Goal: Information Seeking & Learning: Check status

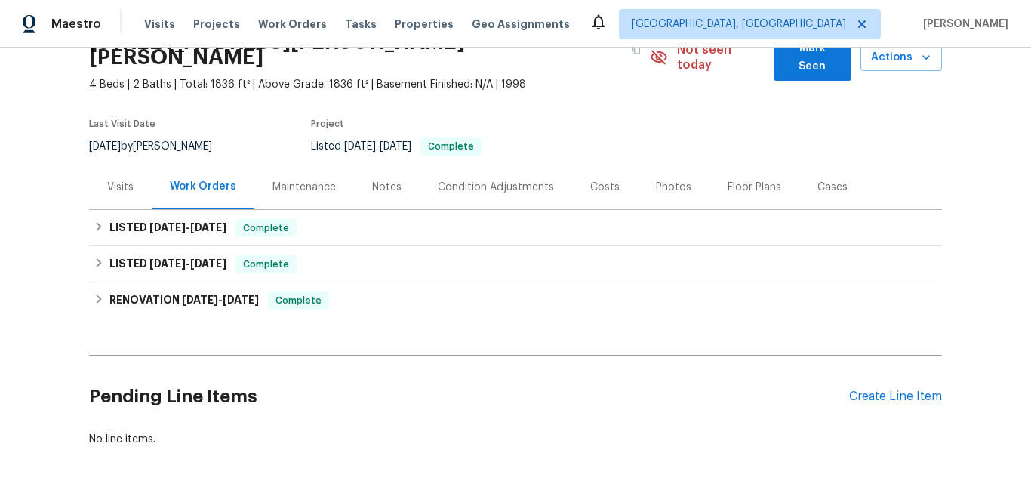
scroll to position [141, 0]
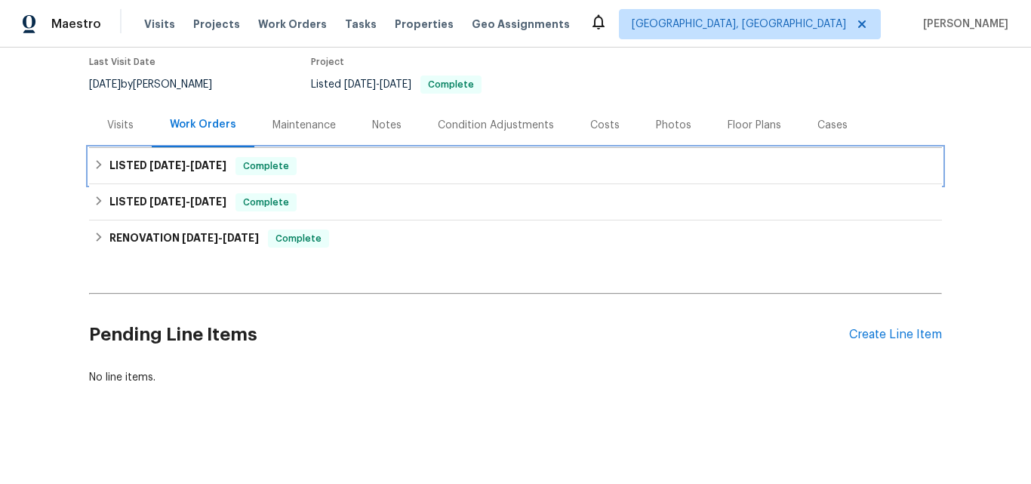
click at [149, 160] on span "8/1/25" at bounding box center [167, 165] width 36 height 11
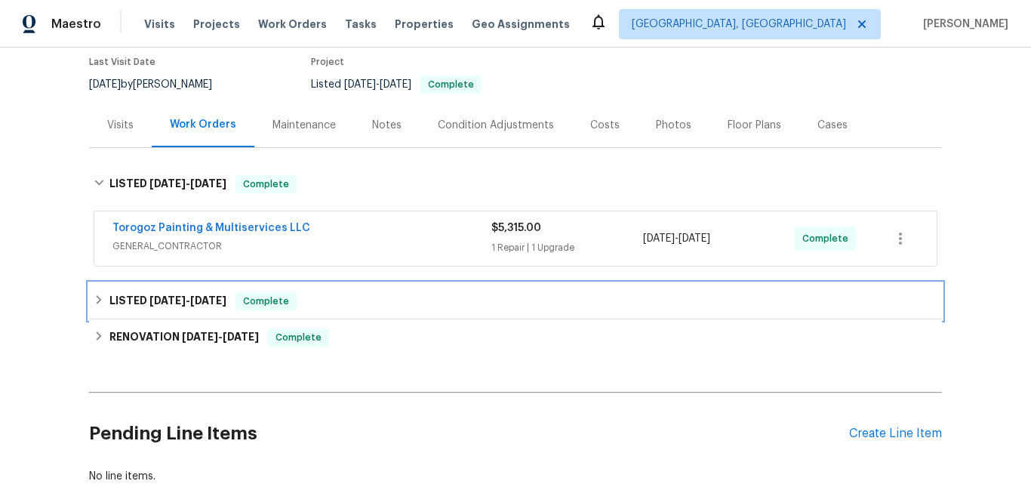
click at [152, 295] on span "6/24/25" at bounding box center [167, 300] width 36 height 11
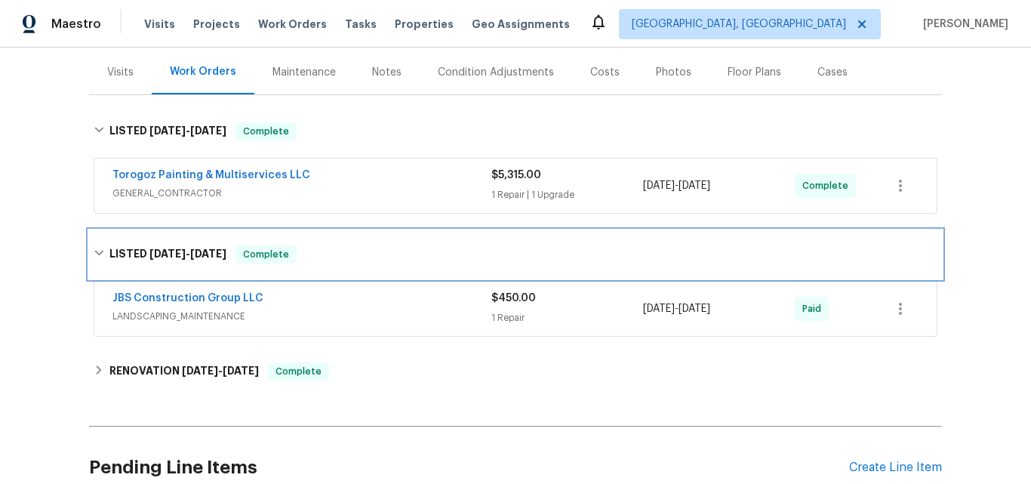
scroll to position [217, 0]
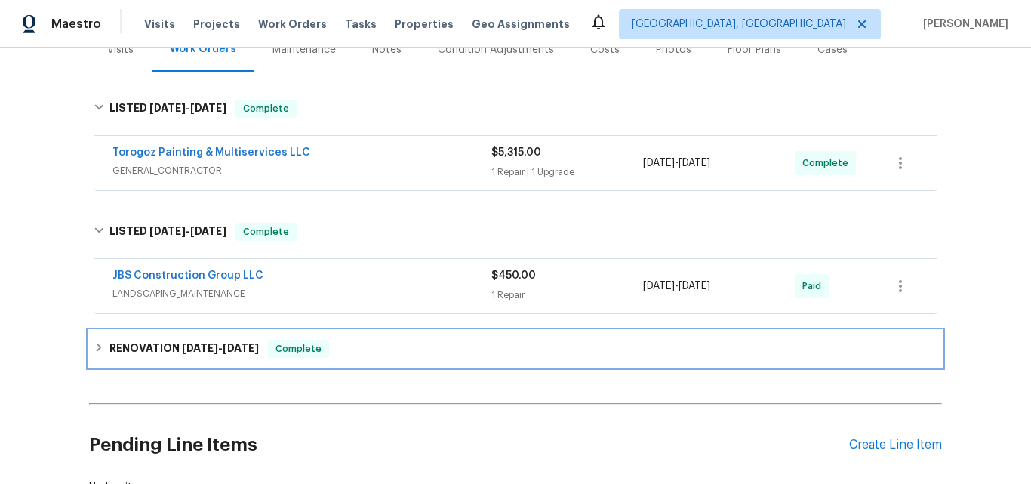
click at [167, 340] on h6 "RENOVATION 2/3/25 - 2/17/25" at bounding box center [183, 349] width 149 height 18
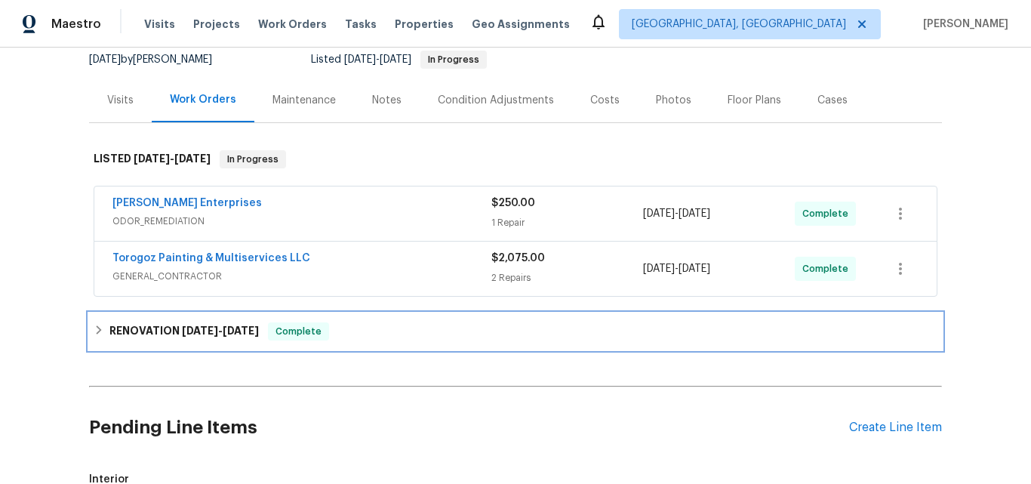
click at [162, 328] on h6 "RENOVATION 6/20/25 - 7/25/25" at bounding box center [183, 331] width 149 height 18
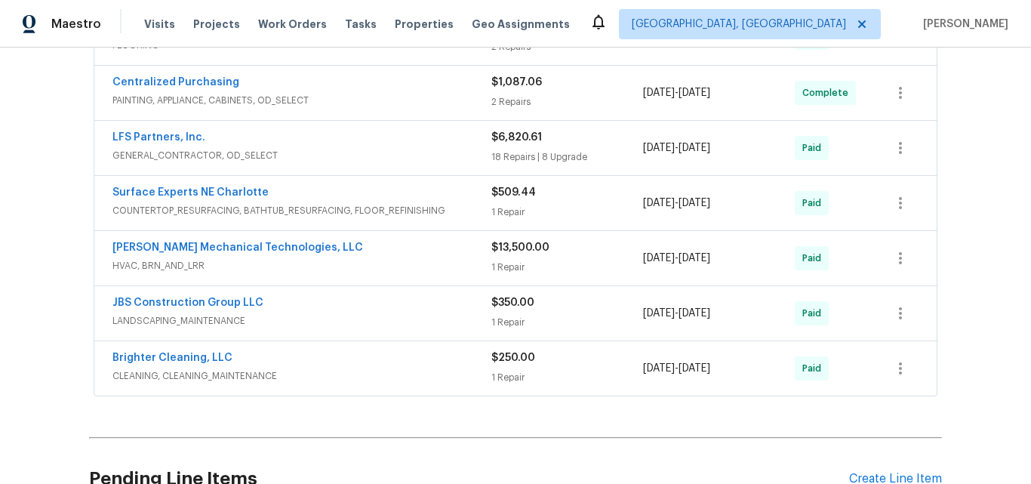
scroll to position [528, 0]
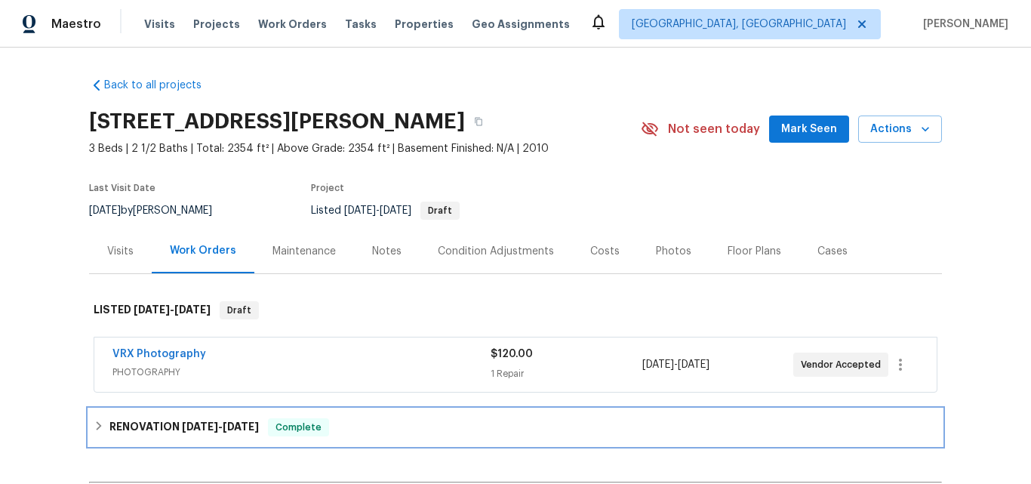
click at [156, 435] on h6 "RENOVATION 8/18/25 - 9/8/25" at bounding box center [183, 427] width 149 height 18
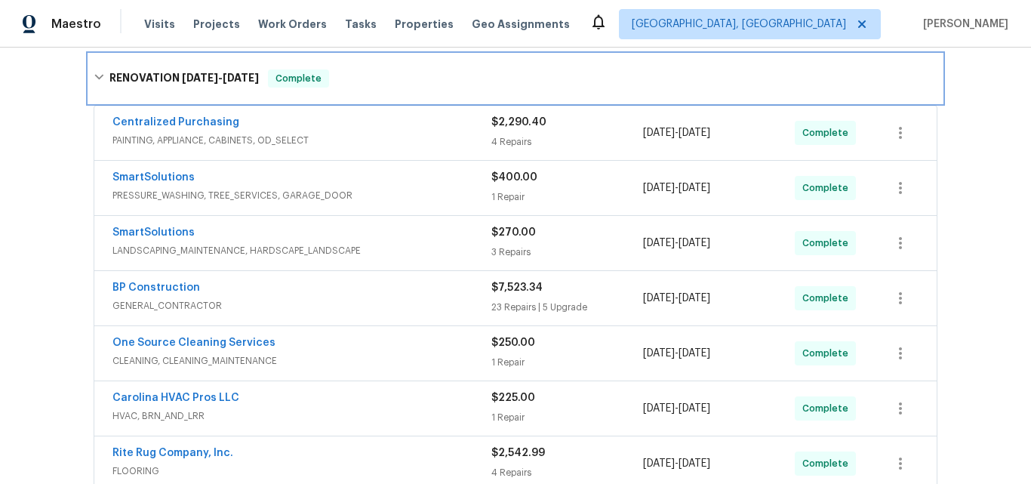
scroll to position [377, 0]
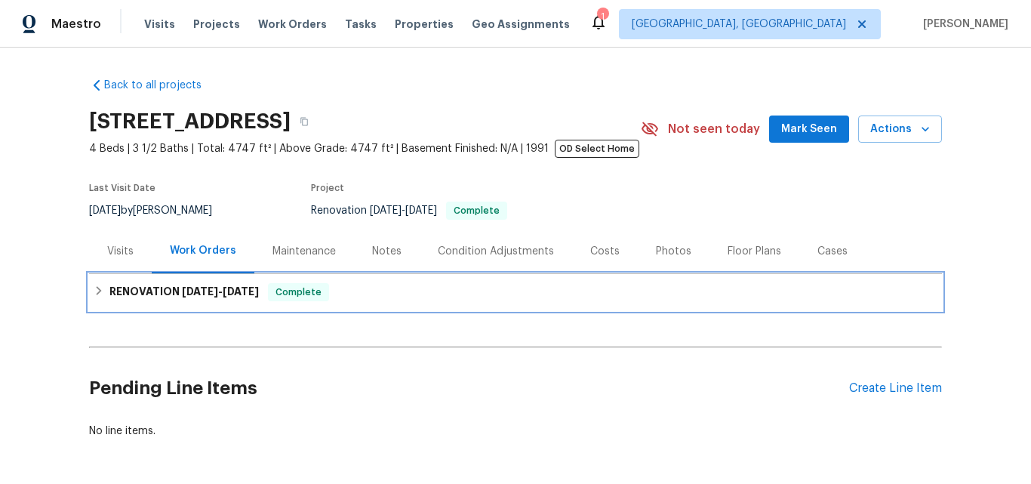
click at [151, 281] on div "RENOVATION [DATE] - [DATE] Complete" at bounding box center [515, 292] width 853 height 36
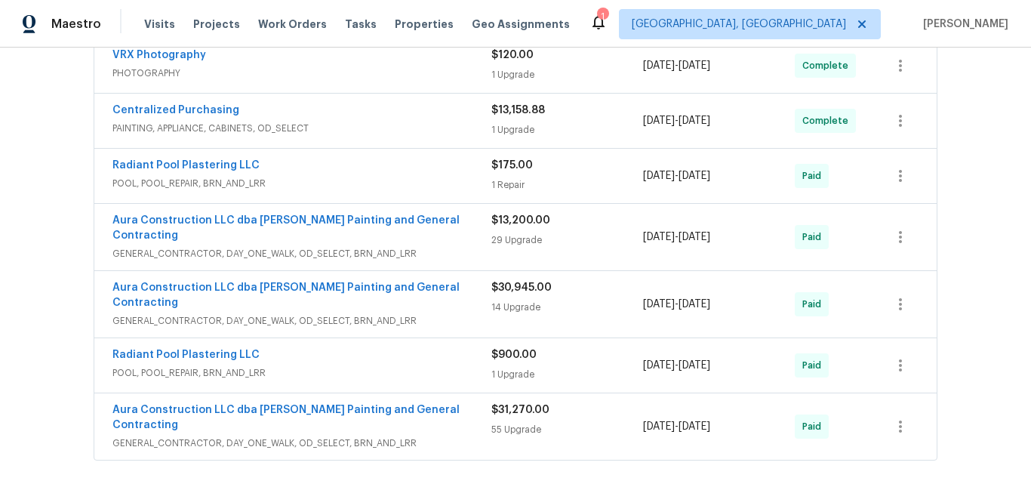
scroll to position [686, 0]
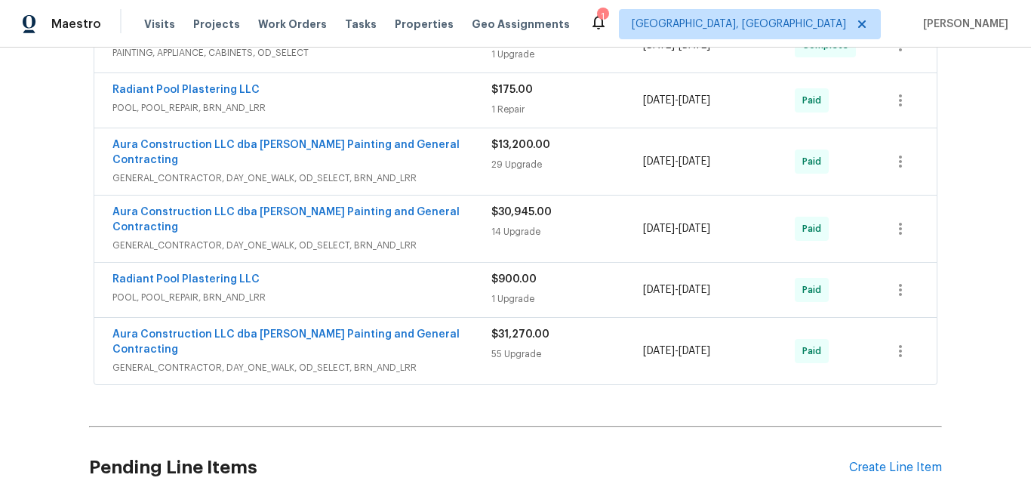
click at [303, 432] on h2 "Pending Line Items" at bounding box center [469, 467] width 760 height 70
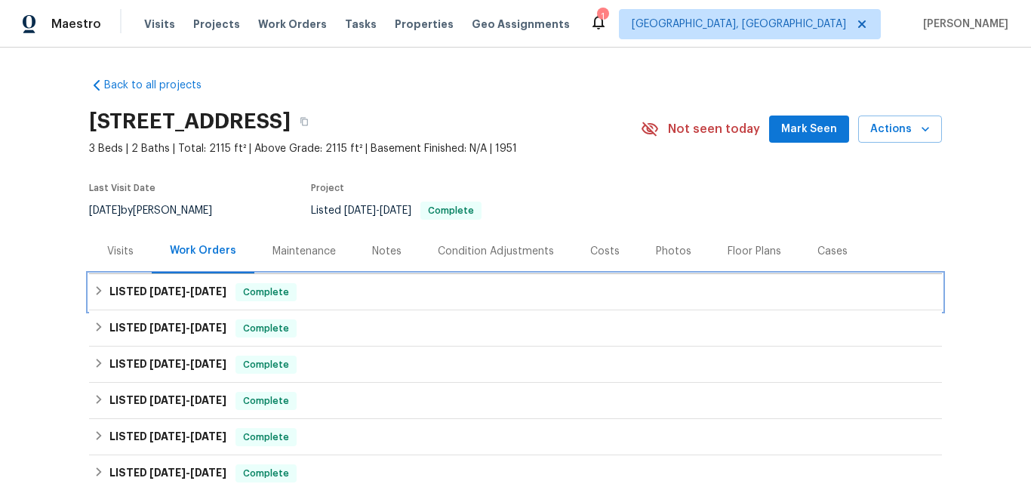
click at [141, 284] on h6 "LISTED [DATE] - [DATE]" at bounding box center [167, 292] width 117 height 18
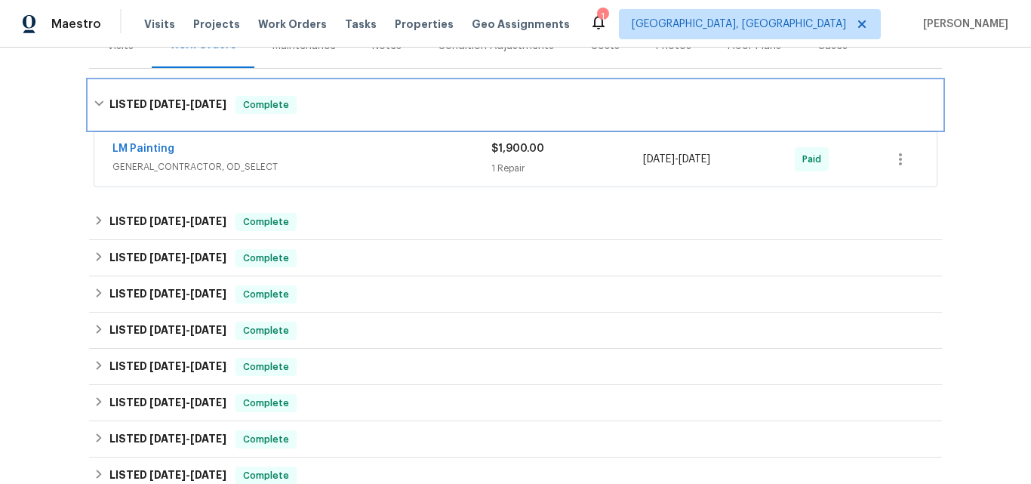
scroll to position [226, 0]
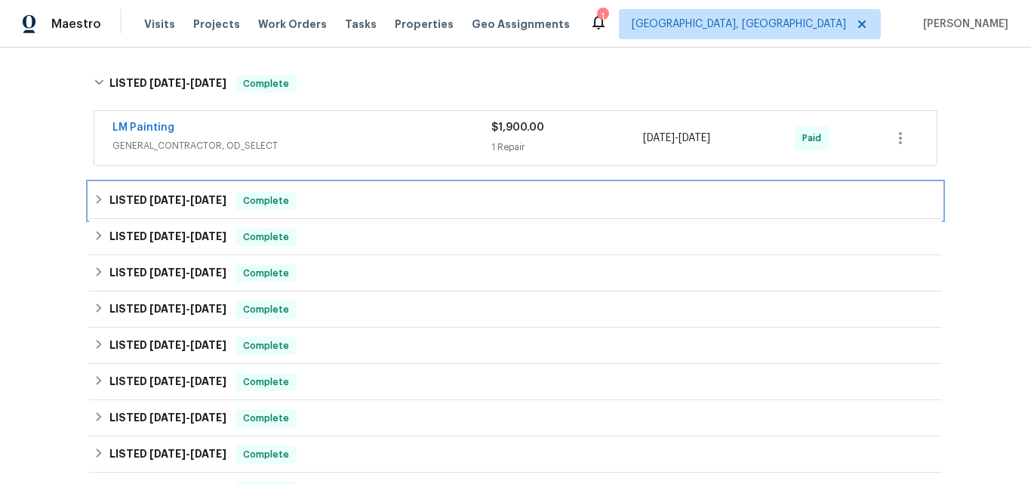
click at [149, 196] on span "[DATE]" at bounding box center [167, 200] width 36 height 11
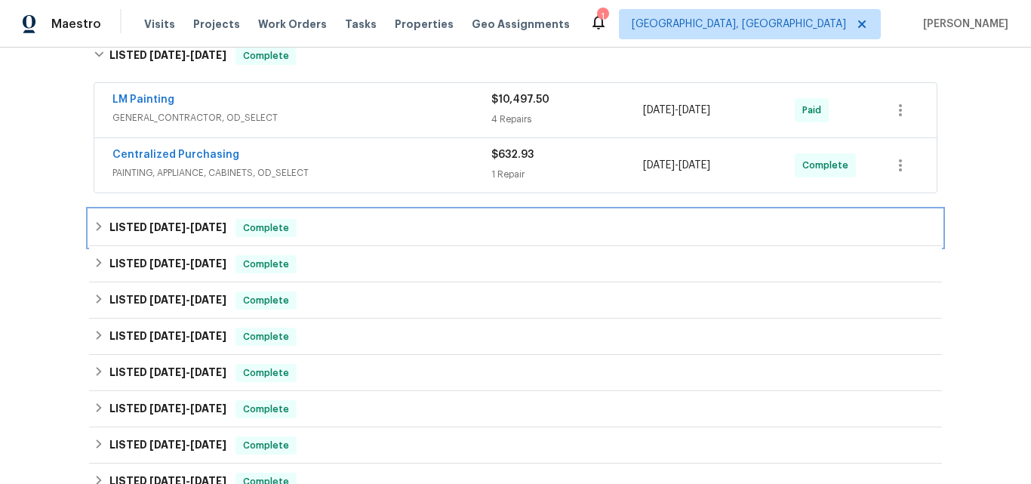
click at [154, 226] on span "[DATE]" at bounding box center [167, 227] width 36 height 11
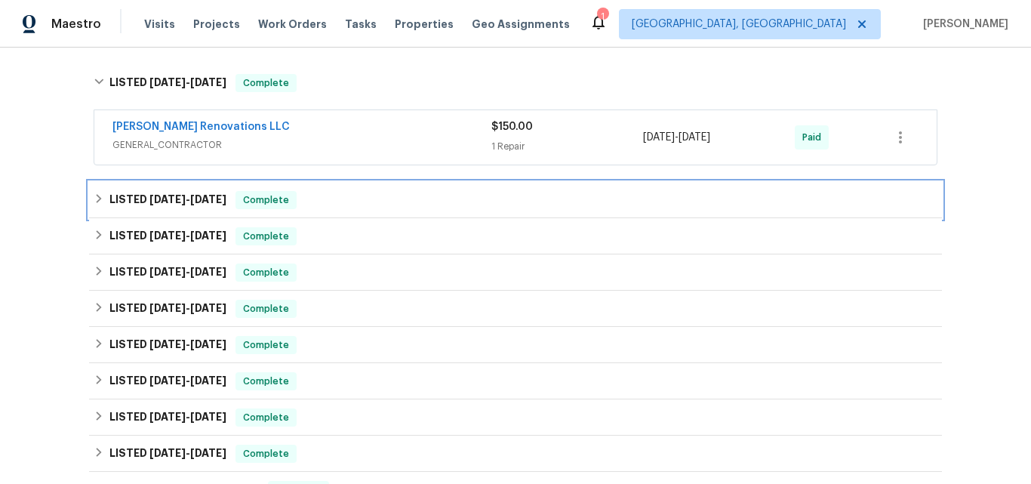
click at [144, 205] on h6 "LISTED [DATE] - [DATE]" at bounding box center [167, 200] width 117 height 18
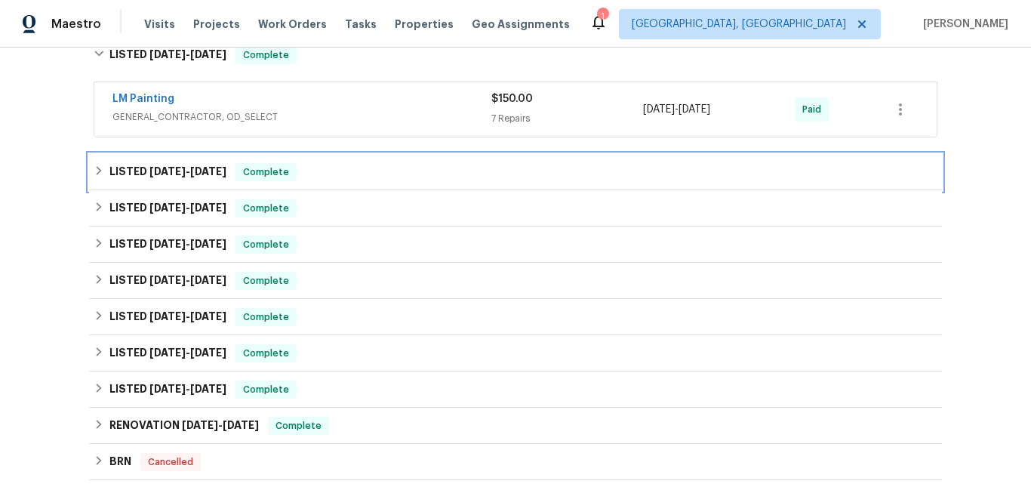
click at [152, 179] on h6 "LISTED [DATE] - [DATE]" at bounding box center [167, 172] width 117 height 18
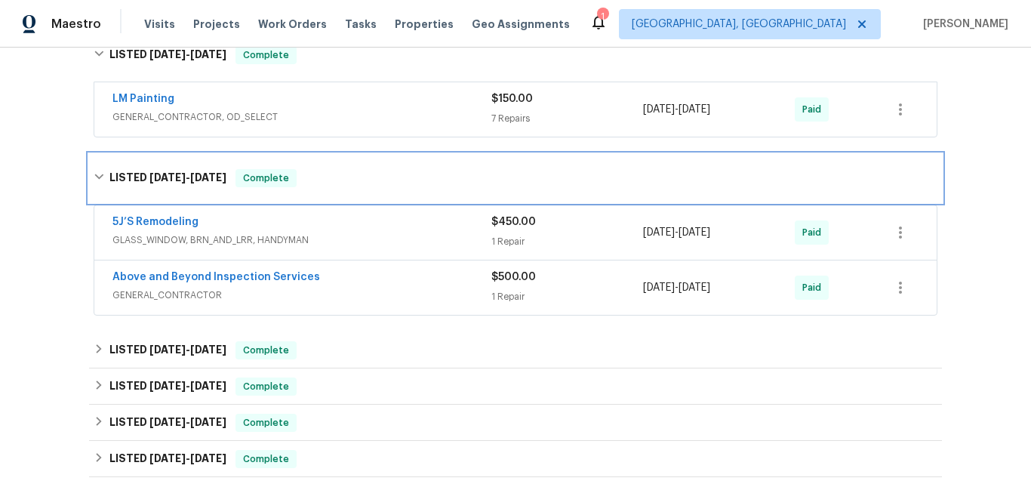
scroll to position [755, 0]
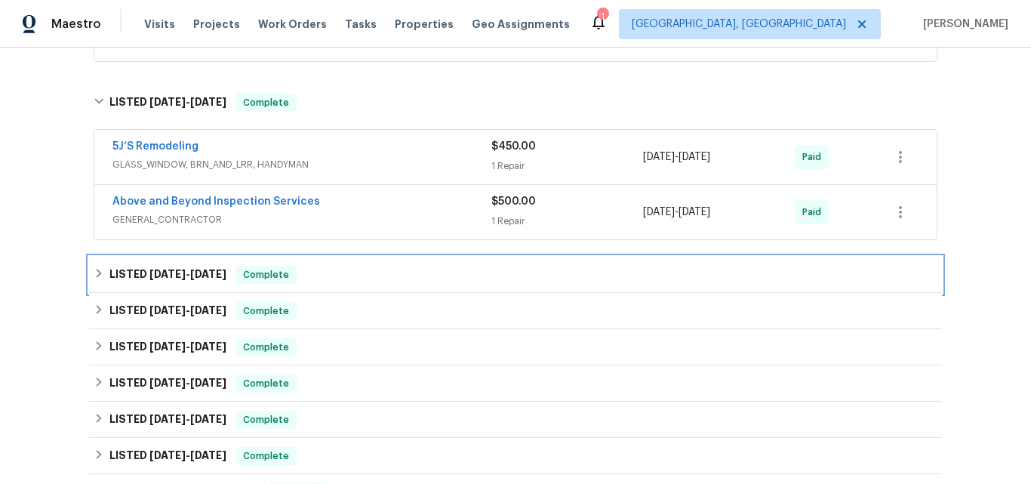
click at [149, 275] on span "[DATE]" at bounding box center [167, 274] width 36 height 11
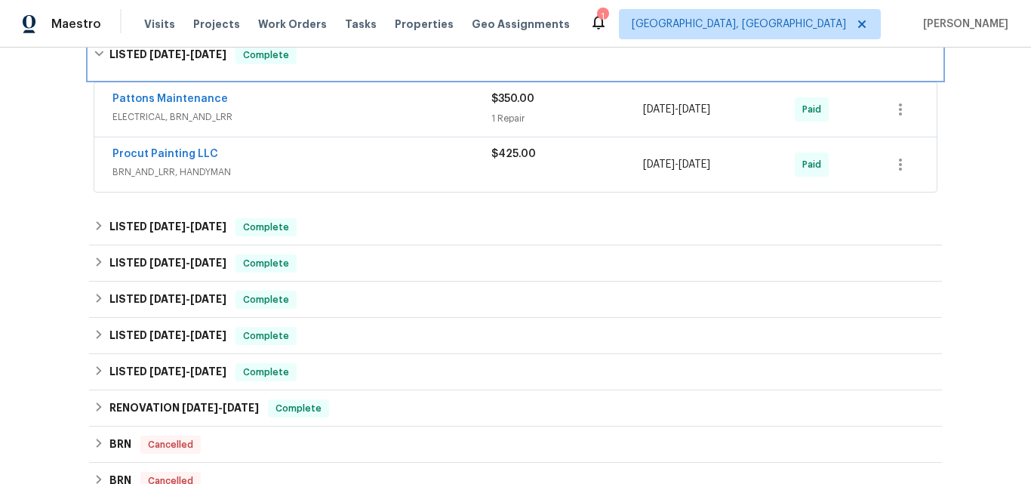
scroll to position [981, 0]
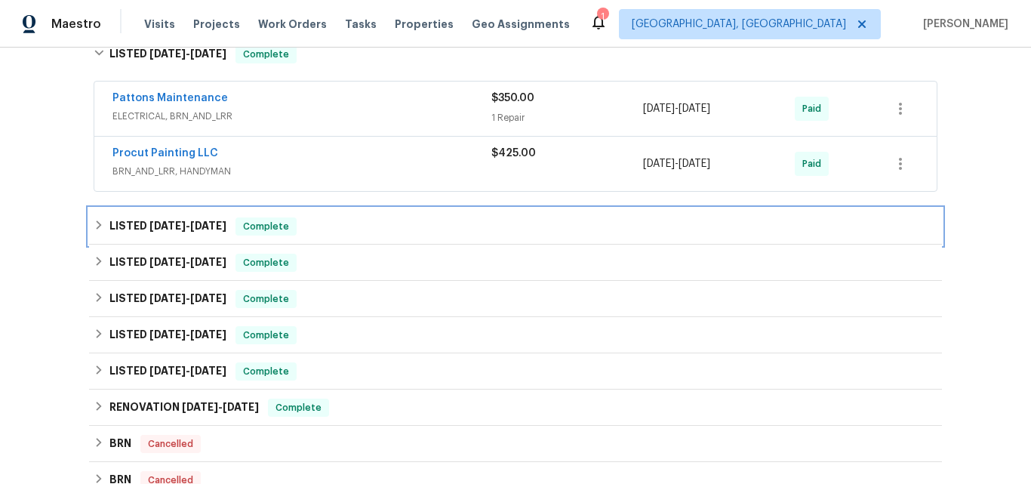
click at [171, 229] on span "[DATE]" at bounding box center [167, 225] width 36 height 11
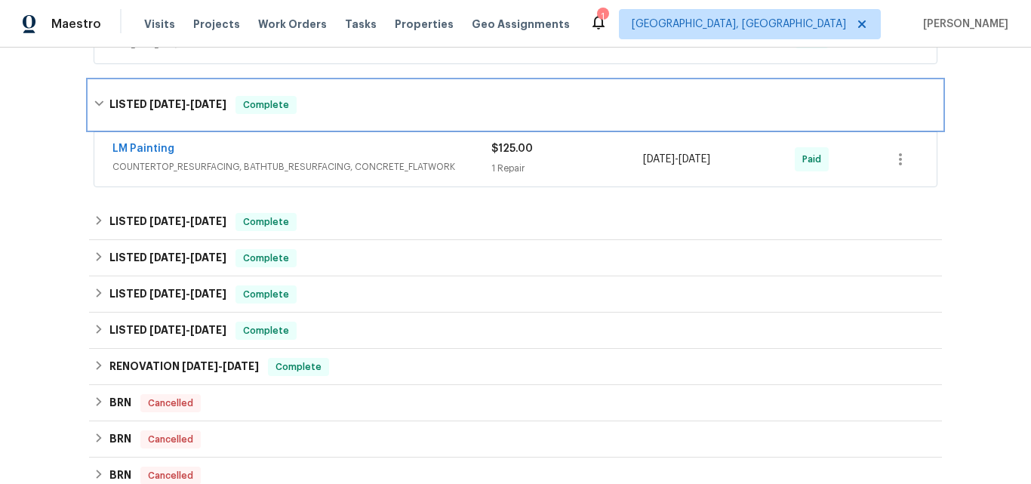
scroll to position [1132, 0]
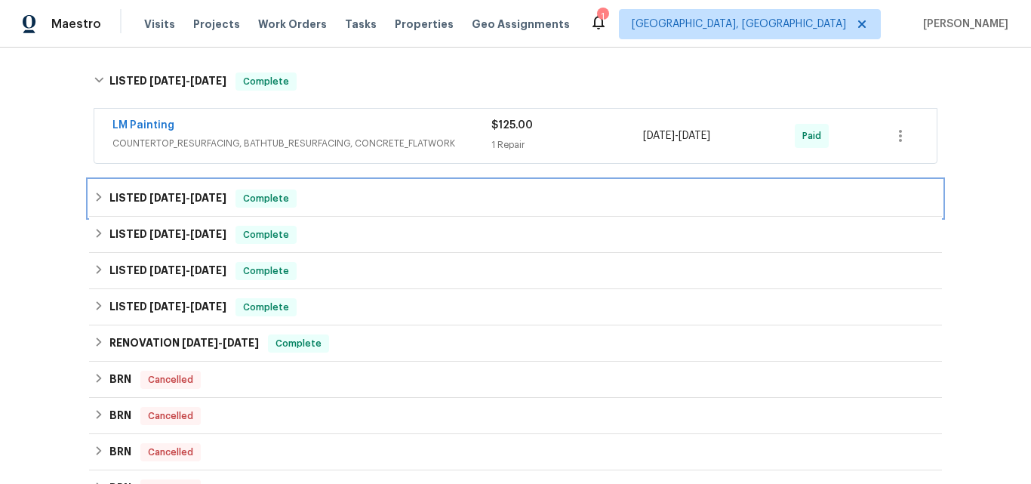
click at [136, 193] on h6 "LISTED [DATE] - [DATE]" at bounding box center [167, 198] width 117 height 18
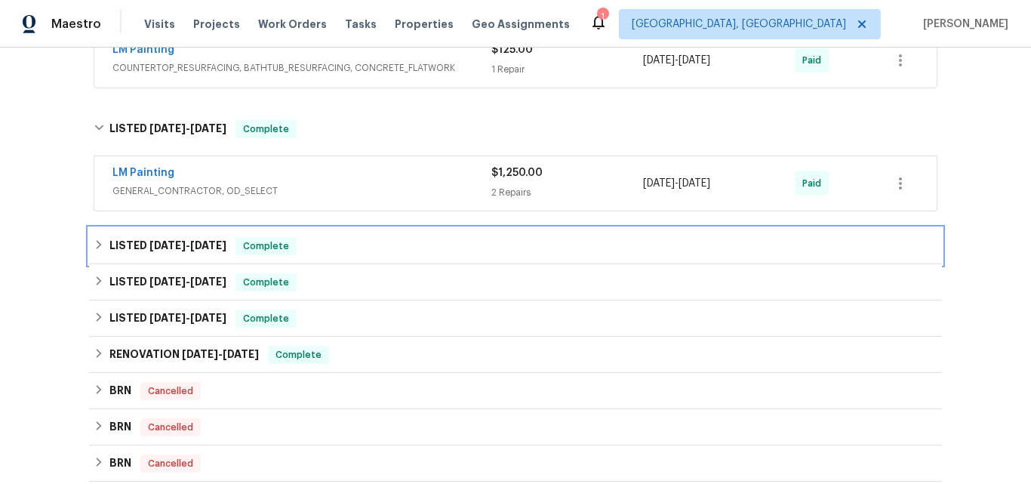
click at [155, 251] on h6 "LISTED [DATE] - [DATE]" at bounding box center [167, 246] width 117 height 18
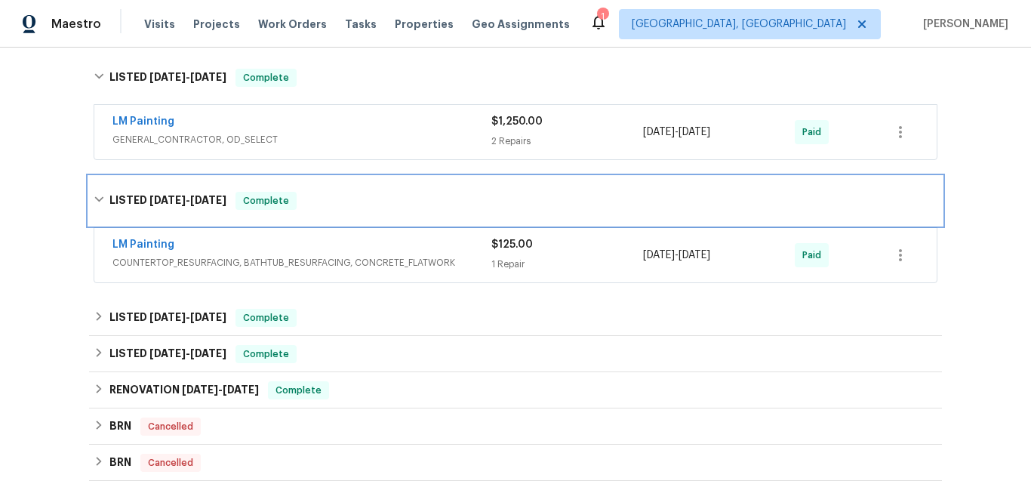
scroll to position [1358, 0]
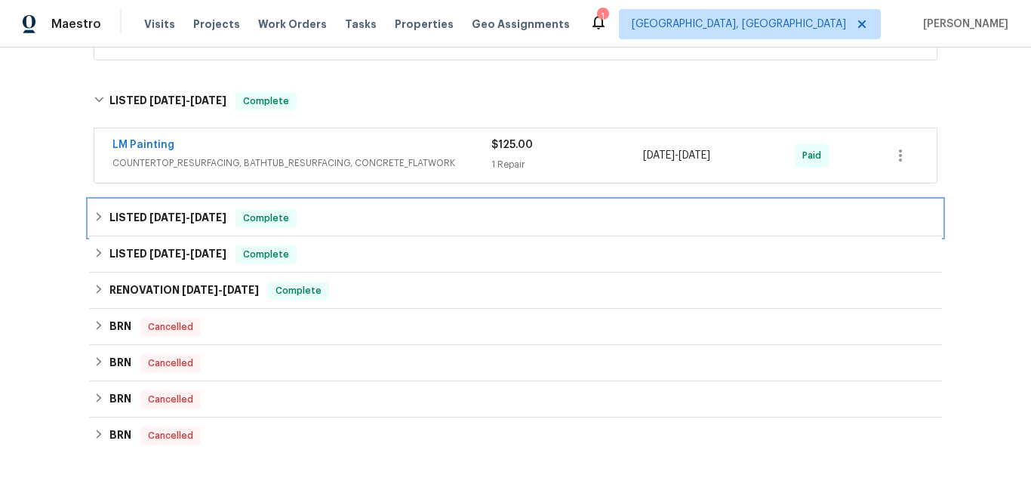
drag, startPoint x: 144, startPoint y: 217, endPoint x: 229, endPoint y: 195, distance: 87.1
click at [149, 215] on span "[DATE]" at bounding box center [167, 217] width 36 height 11
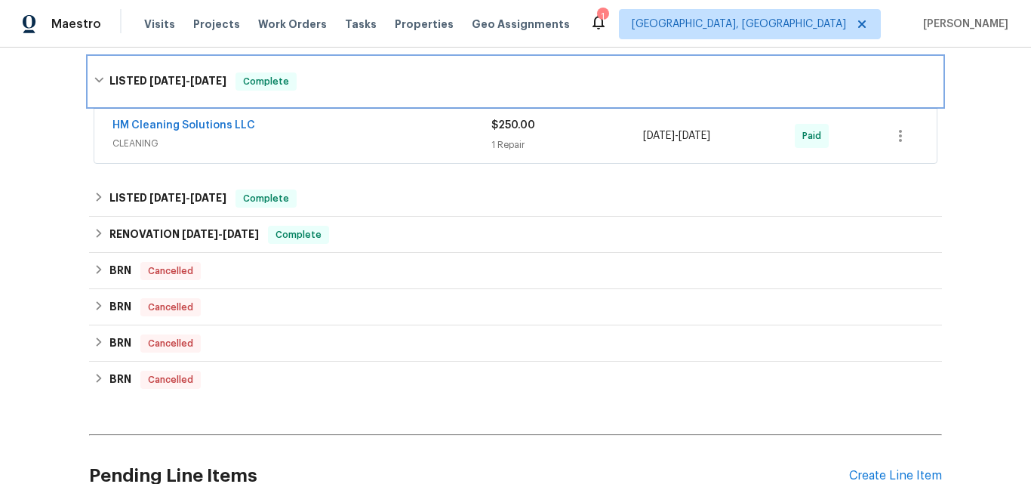
scroll to position [1509, 0]
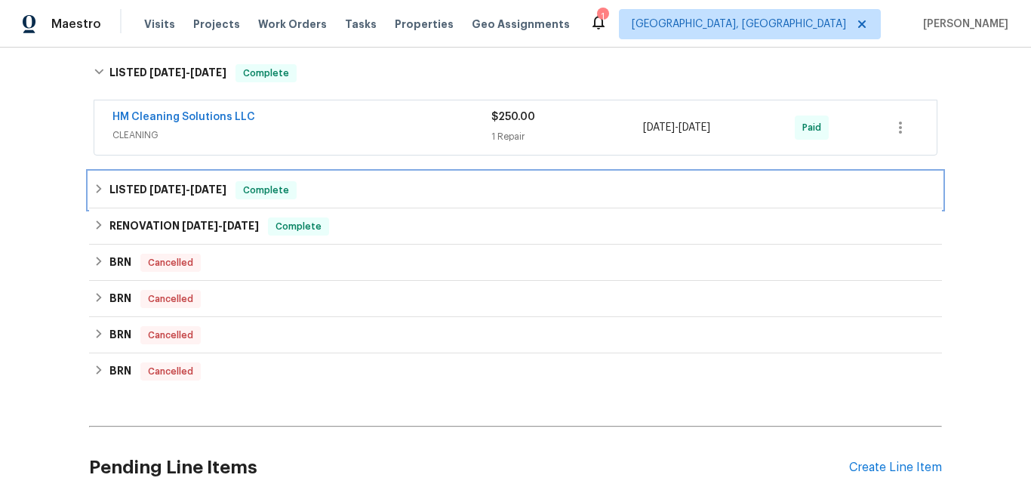
click at [158, 190] on span "[DATE]" at bounding box center [167, 189] width 36 height 11
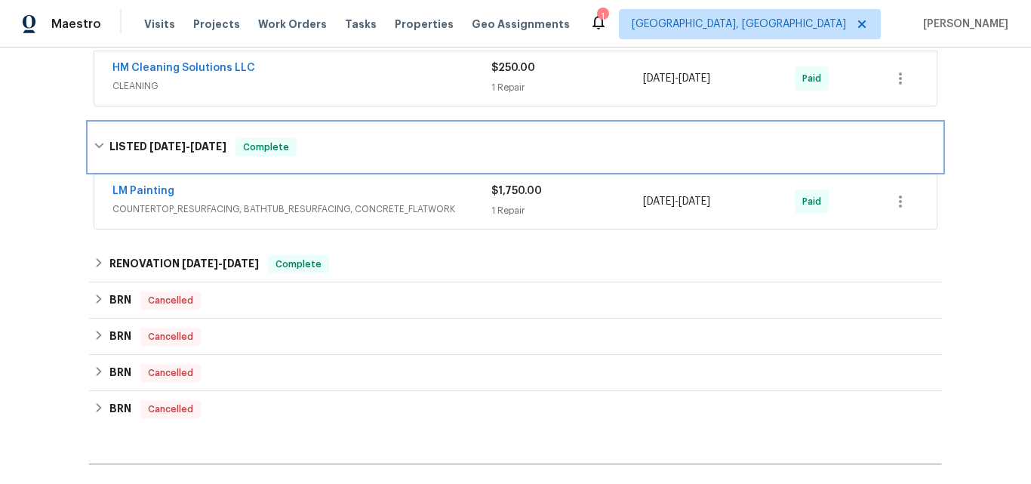
scroll to position [1585, 0]
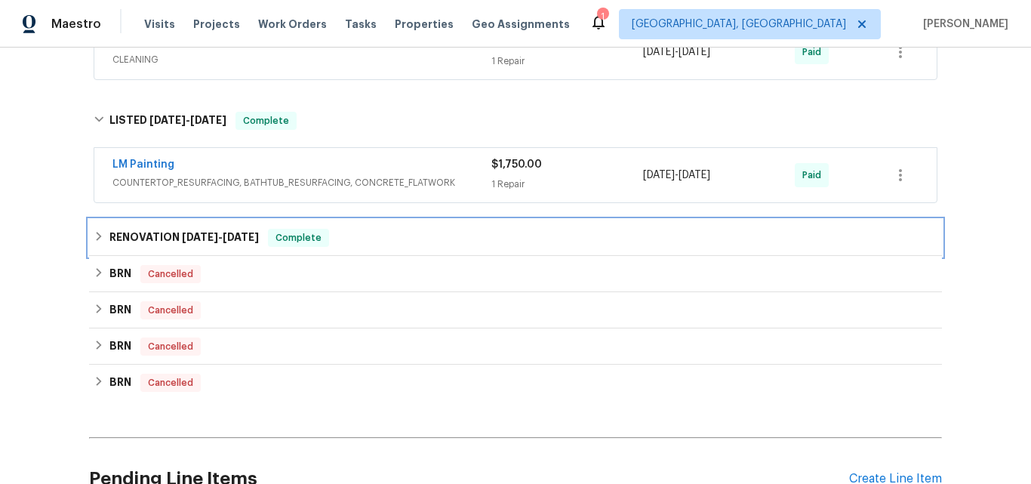
click at [168, 233] on h6 "RENOVATION [DATE] - [DATE]" at bounding box center [183, 238] width 149 height 18
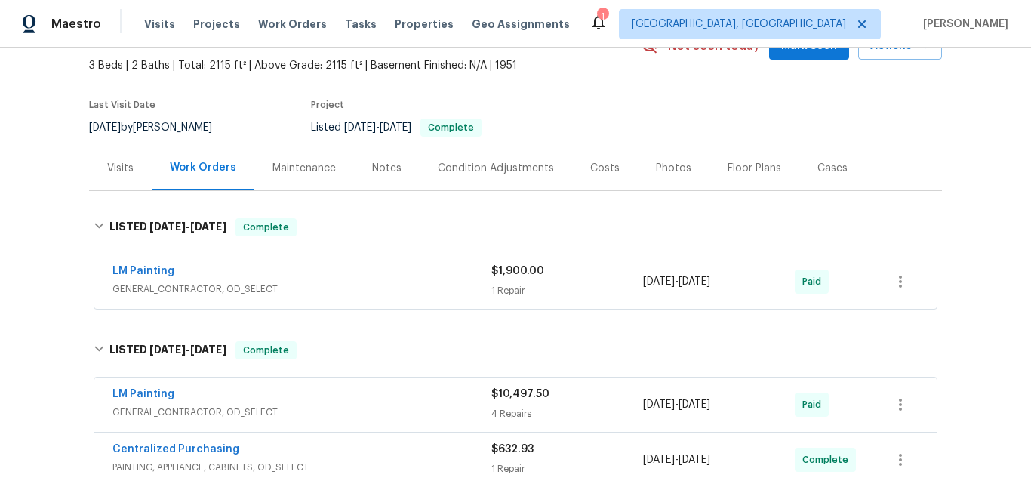
scroll to position [75, 0]
